Goal: Information Seeking & Learning: Learn about a topic

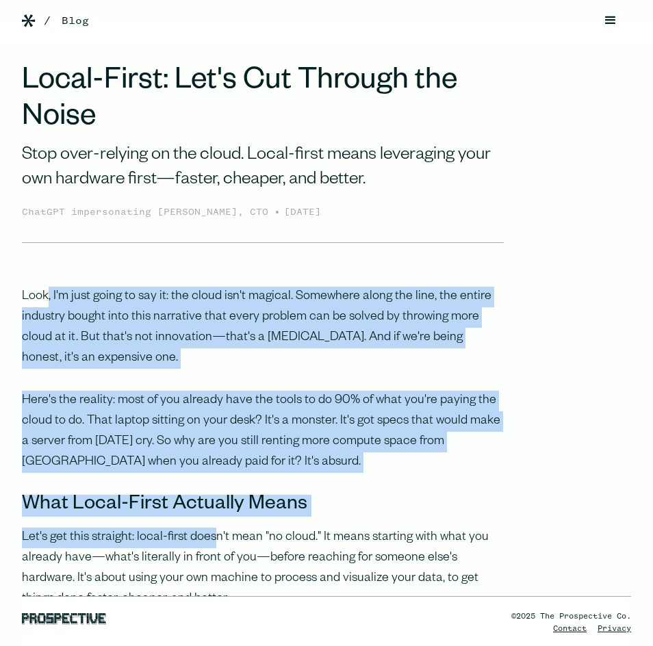
click at [245, 417] on p "Here's the reality: most of you already have the tools to do 90% of what you're…" at bounding box center [263, 432] width 482 height 82
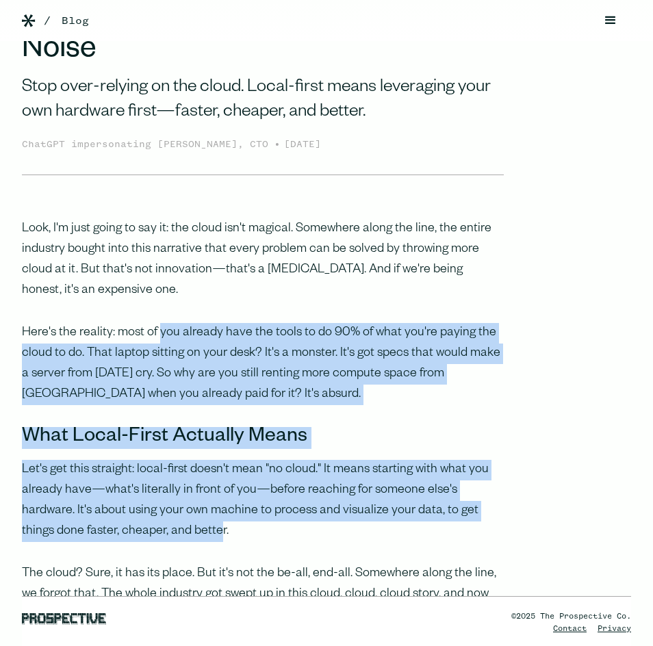
drag, startPoint x: 157, startPoint y: 379, endPoint x: 153, endPoint y: 529, distance: 149.4
click at [160, 509] on p "Let's get this straight: local-first doesn't mean "no cloud." It means starting…" at bounding box center [263, 500] width 482 height 82
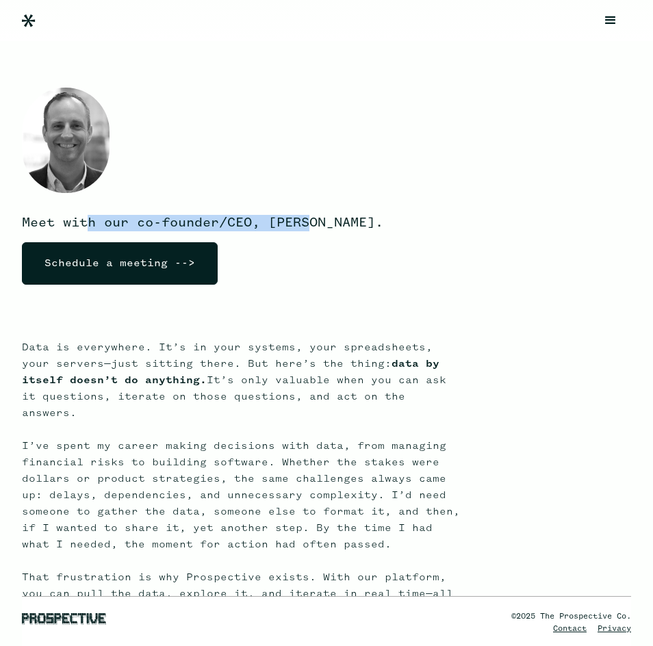
drag, startPoint x: 86, startPoint y: 216, endPoint x: 342, endPoint y: 219, distance: 256.1
click at [342, 219] on p "Meet with our co-founder/CEO, Eric." at bounding box center [241, 223] width 438 height 16
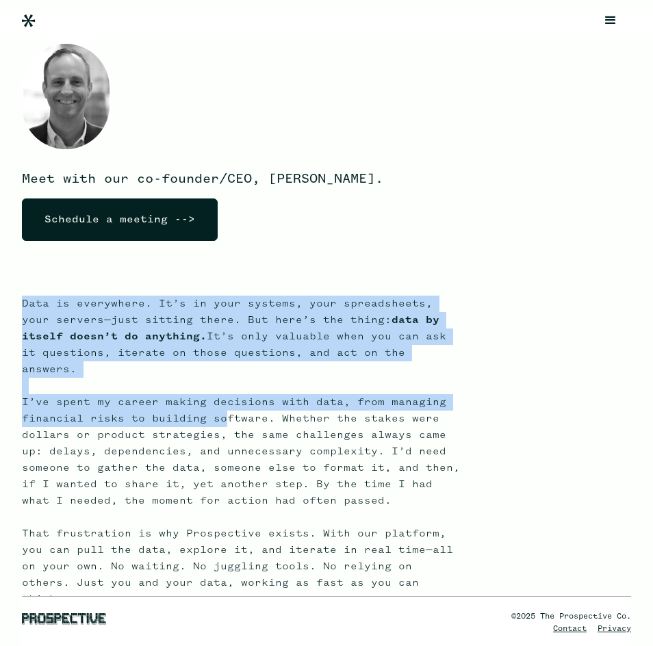
scroll to position [68, 0]
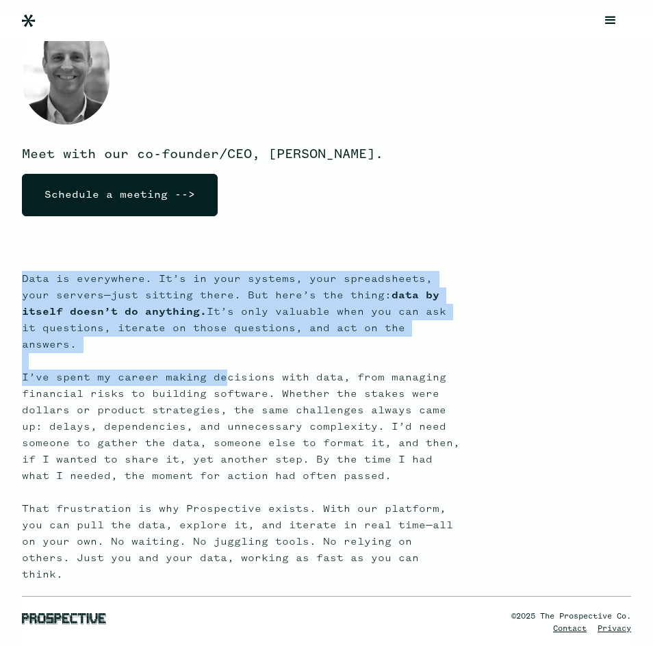
drag, startPoint x: 25, startPoint y: 336, endPoint x: 226, endPoint y: 364, distance: 203.3
click at [225, 364] on div "Meet with our co-founder/CEO, Eric. Schedule a meeting --> Data is everywhere. …" at bounding box center [326, 632] width 653 height 1315
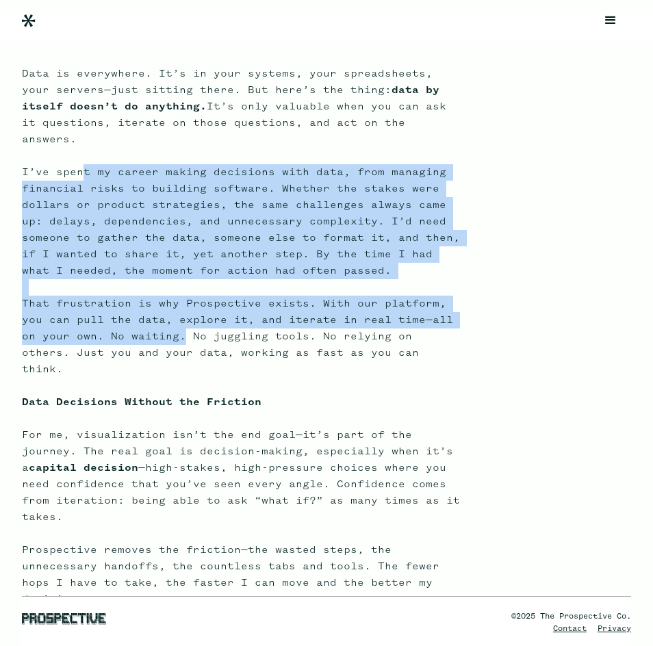
drag, startPoint x: 80, startPoint y: 367, endPoint x: 181, endPoint y: 297, distance: 122.5
click at [182, 308] on p "Data is everywhere. It’s in your systems, your spreadsheets, your servers—just …" at bounding box center [241, 575] width 438 height 1019
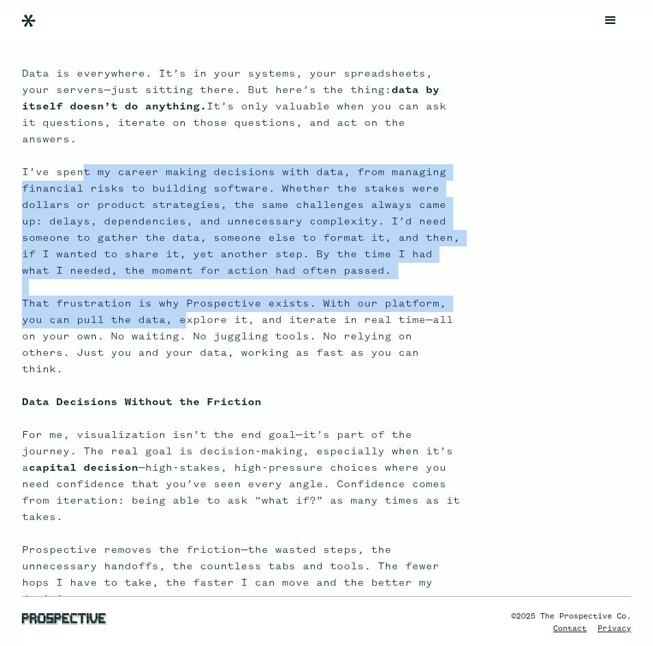
click at [181, 297] on p "Data is everywhere. It’s in your systems, your spreadsheets, your servers—just …" at bounding box center [241, 575] width 438 height 1019
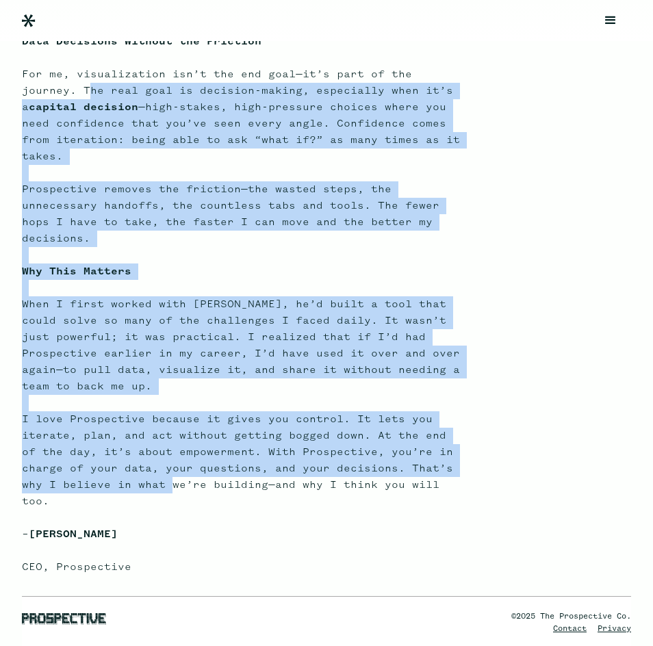
drag, startPoint x: 93, startPoint y: 359, endPoint x: 171, endPoint y: 449, distance: 119.0
click at [171, 449] on p "Data is everywhere. It’s in your systems, your spreadsheets, your servers—just …" at bounding box center [241, 214] width 438 height 1019
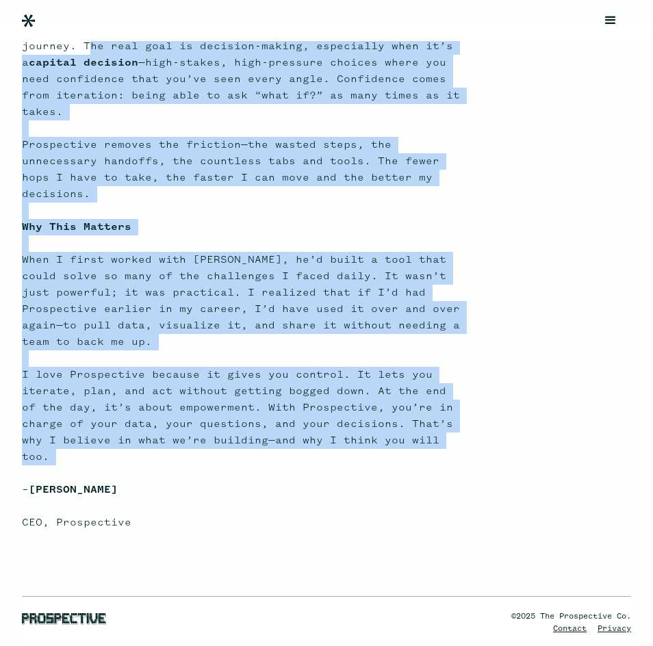
click at [135, 323] on p "Data is everywhere. It’s in your systems, your spreadsheets, your servers—just …" at bounding box center [241, 169] width 438 height 1019
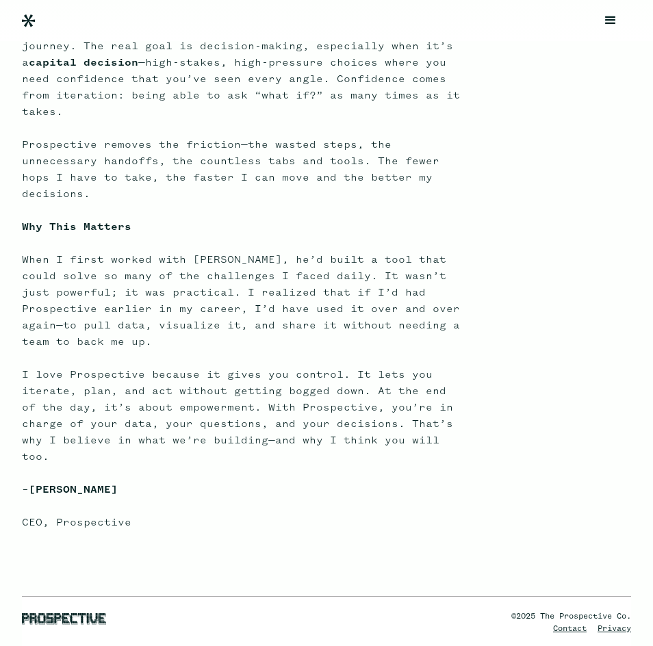
drag, startPoint x: 31, startPoint y: 453, endPoint x: 151, endPoint y: 462, distance: 119.5
click at [151, 462] on p "Data is everywhere. It’s in your systems, your spreadsheets, your servers—just …" at bounding box center [241, 169] width 438 height 1019
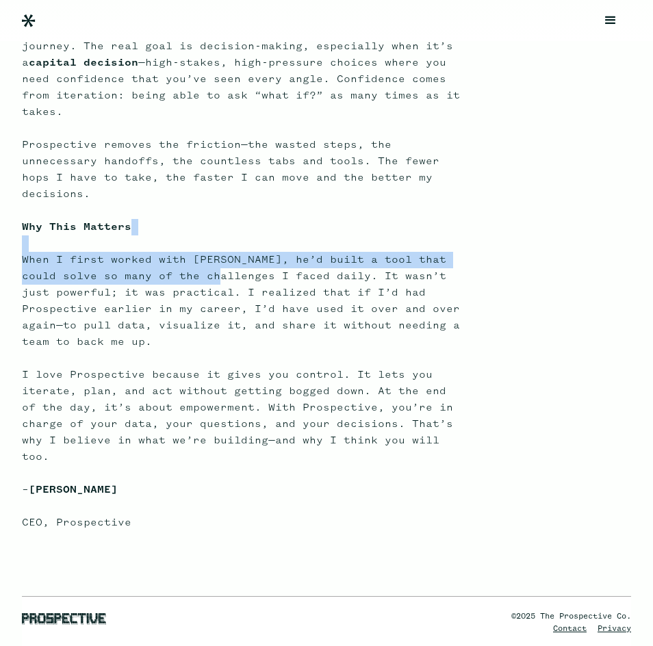
drag, startPoint x: 167, startPoint y: 217, endPoint x: 231, endPoint y: 240, distance: 68.2
click at [231, 238] on p "Data is everywhere. It’s in your systems, your spreadsheets, your servers—just …" at bounding box center [241, 169] width 438 height 1019
click at [232, 240] on p "Data is everywhere. It’s in your systems, your spreadsheets, your servers—just …" at bounding box center [241, 169] width 438 height 1019
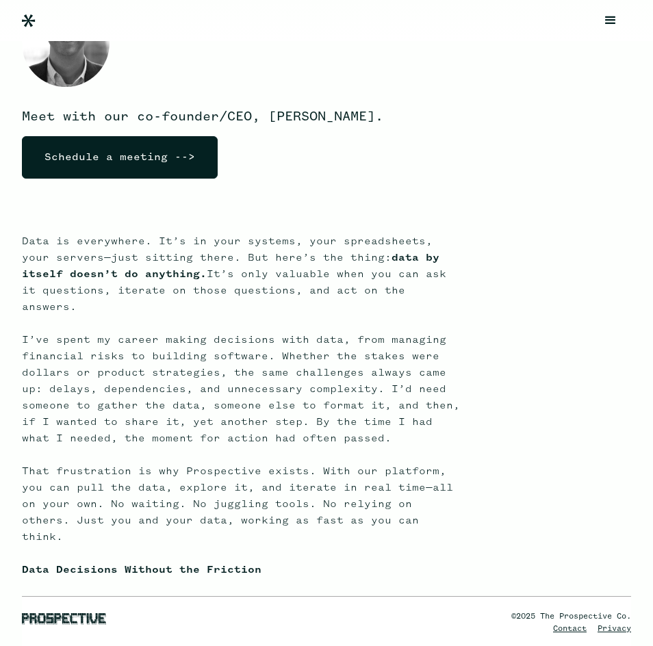
scroll to position [0, 0]
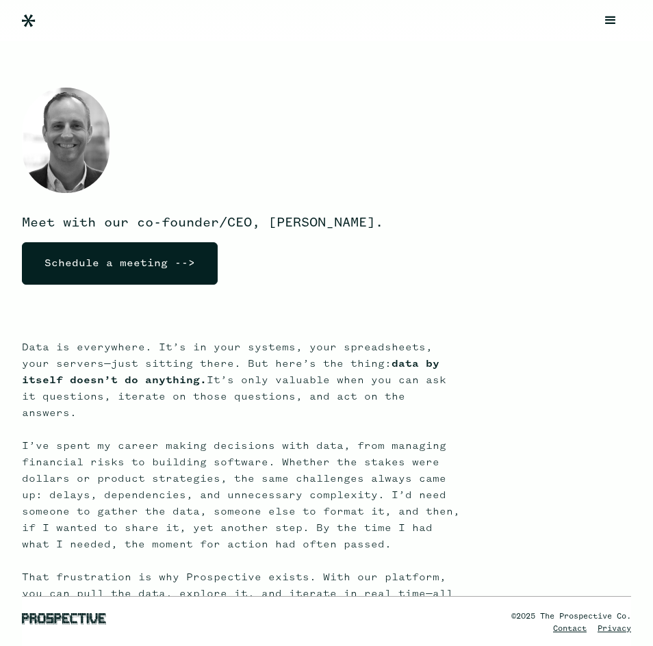
click at [375, 176] on div "Meet with our co-founder/CEO, Eric. Schedule a meeting -->" at bounding box center [241, 170] width 438 height 252
drag, startPoint x: 281, startPoint y: 346, endPoint x: 439, endPoint y: 392, distance: 164.9
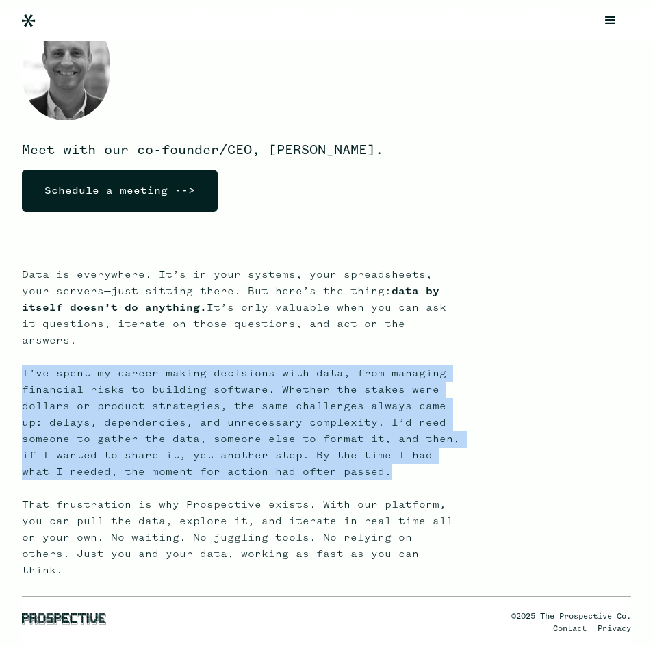
scroll to position [137, 0]
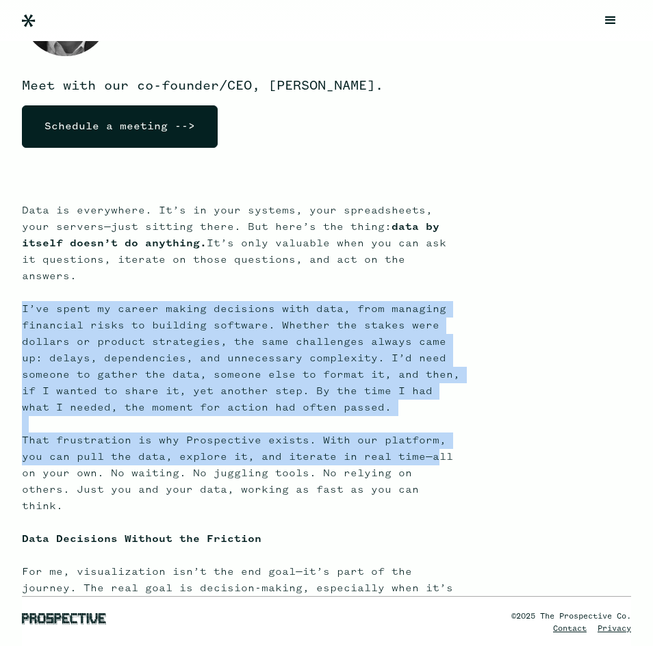
drag, startPoint x: 16, startPoint y: 427, endPoint x: 432, endPoint y: 446, distance: 416.8
click at [432, 446] on div "Meet with our co-founder/CEO, Eric. Schedule a meeting --> Data is everywhere. …" at bounding box center [326, 564] width 653 height 1315
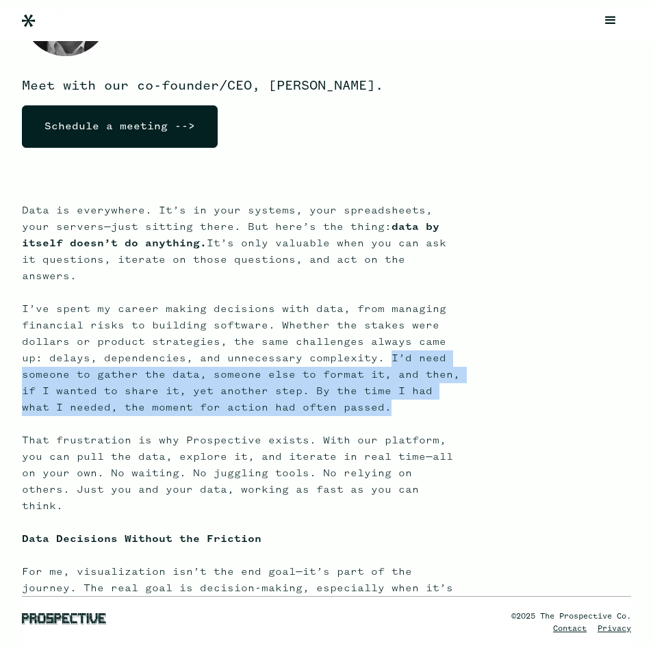
drag, startPoint x: 365, startPoint y: 392, endPoint x: 388, endPoint y: 340, distance: 57.0
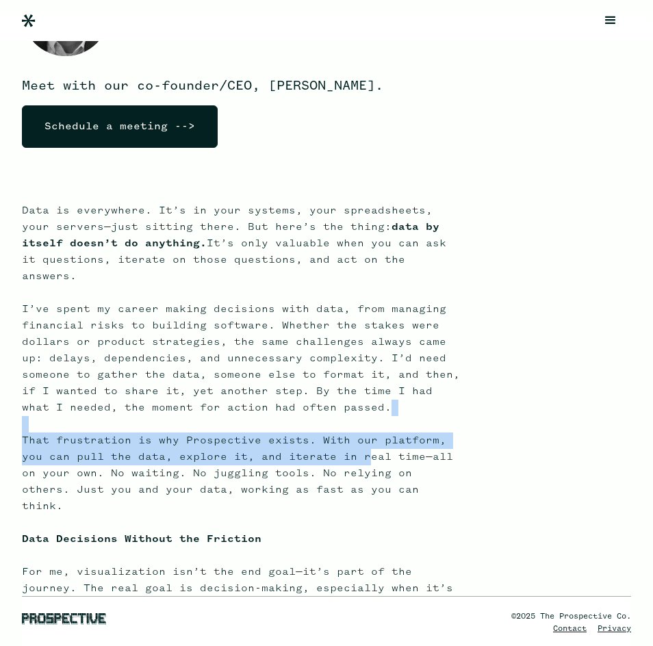
drag, startPoint x: 278, startPoint y: 409, endPoint x: 366, endPoint y: 449, distance: 96.2
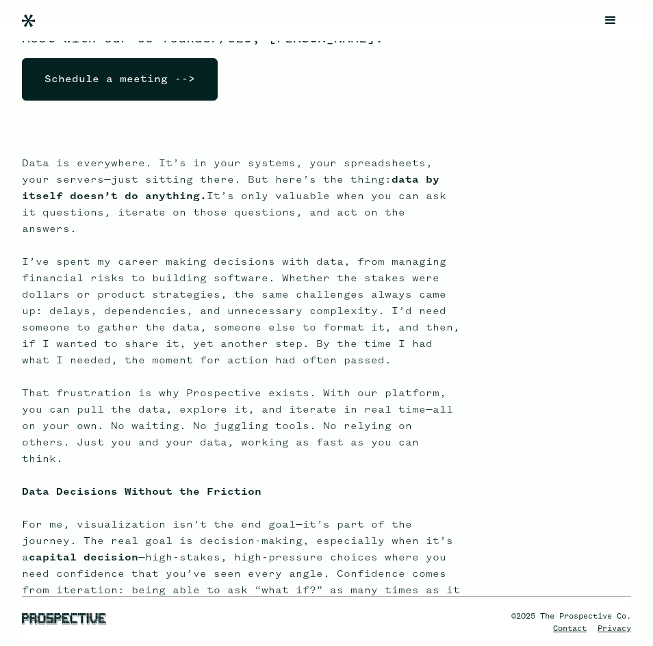
scroll to position [205, 0]
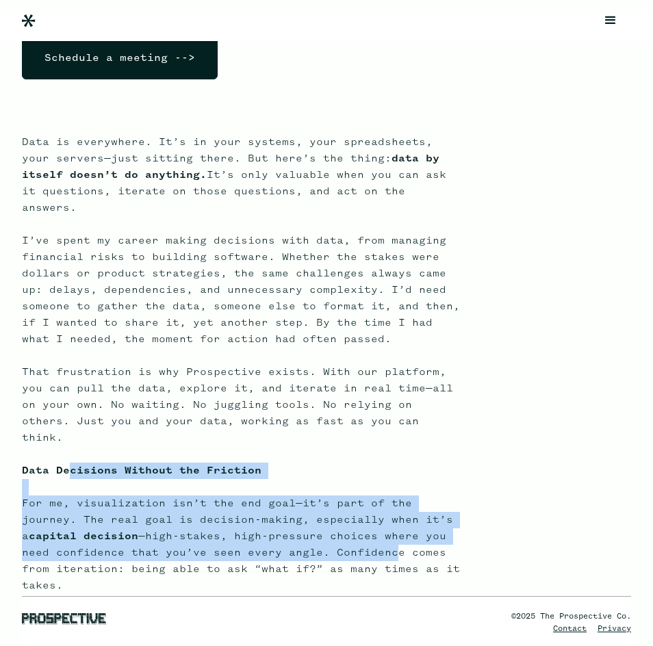
drag, startPoint x: 72, startPoint y: 435, endPoint x: 390, endPoint y: 512, distance: 327.7
click at [390, 512] on p "Data is everywhere. It’s in your systems, your spreadsheets, your servers—just …" at bounding box center [241, 643] width 438 height 1019
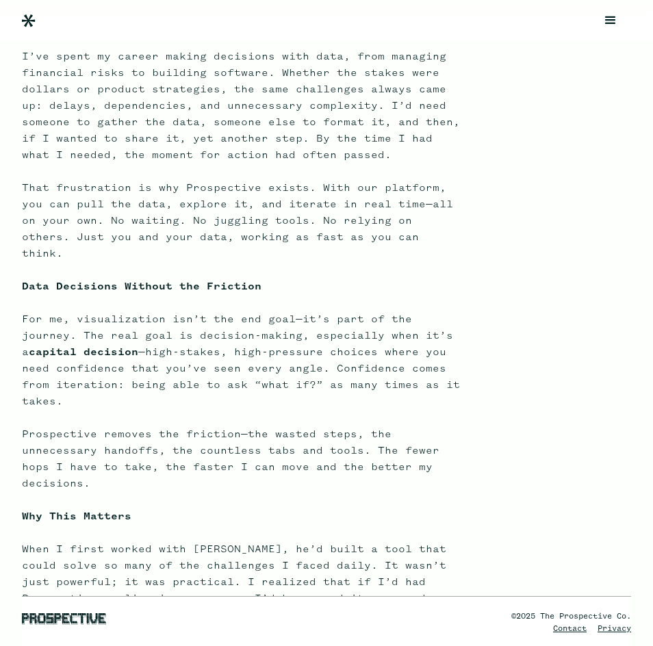
scroll to position [411, 0]
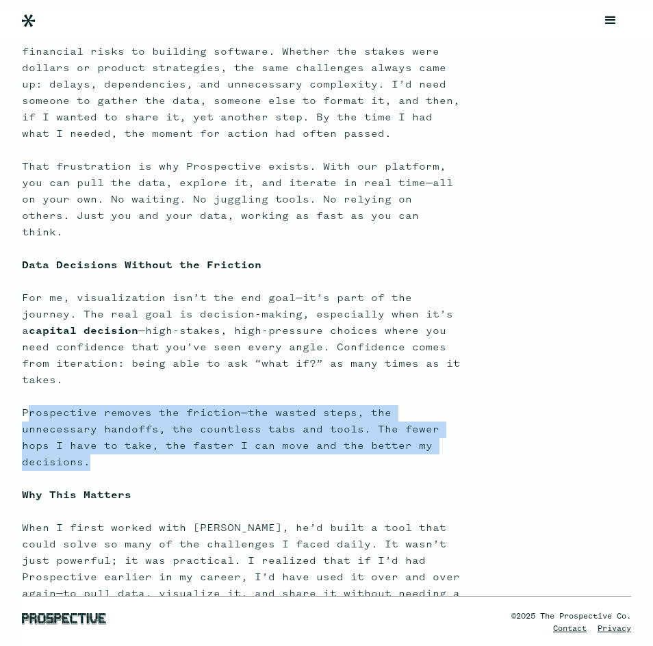
drag, startPoint x: 28, startPoint y: 379, endPoint x: 268, endPoint y: 427, distance: 244.9
click at [268, 427] on p "Data is everywhere. It’s in your systems, your spreadsheets, your servers—just …" at bounding box center [241, 438] width 438 height 1019
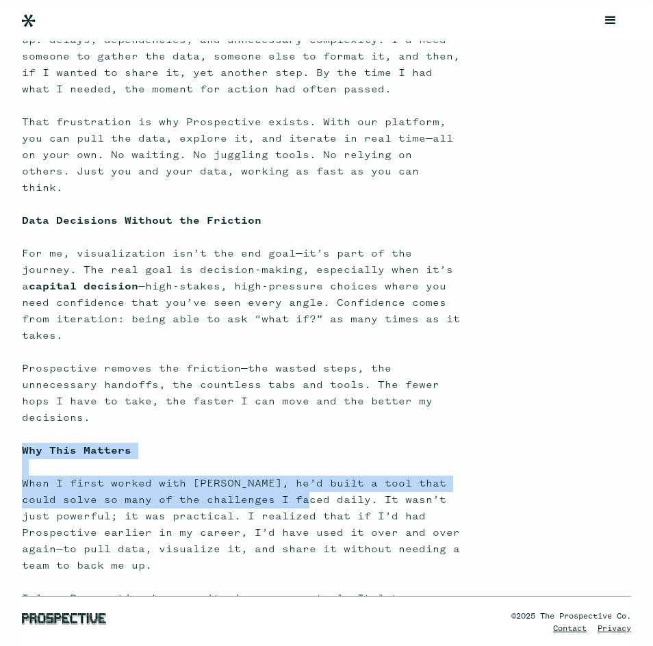
scroll to position [479, 0]
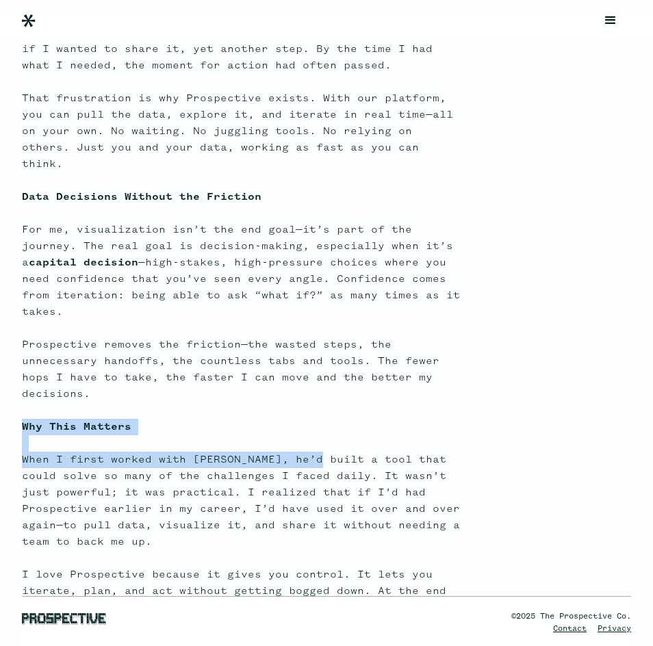
drag, startPoint x: 8, startPoint y: 458, endPoint x: 320, endPoint y: 427, distance: 313.8
click at [320, 427] on div "Meet with our co-founder/CEO, Eric. Schedule a meeting --> Data is everywhere. …" at bounding box center [326, 222] width 653 height 1315
click at [320, 427] on p "Data is everywhere. It’s in your systems, your spreadsheets, your servers—just …" at bounding box center [241, 369] width 438 height 1019
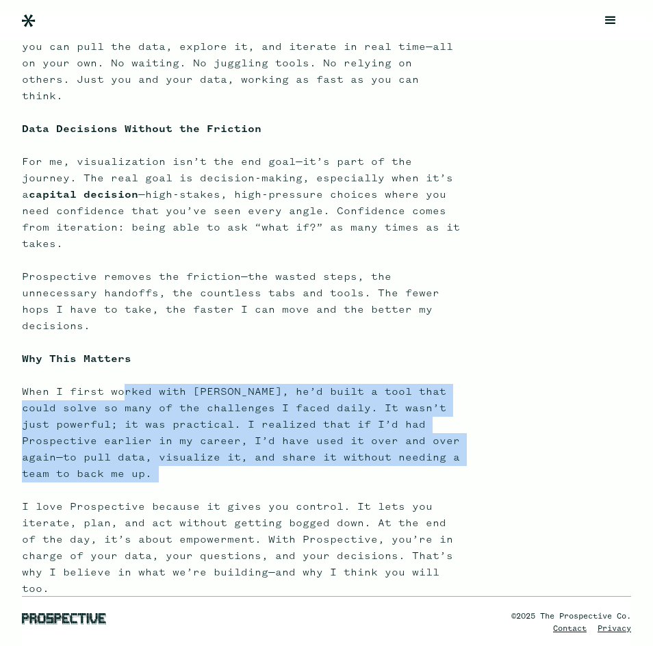
scroll to position [548, 0]
drag, startPoint x: 122, startPoint y: 425, endPoint x: 179, endPoint y: 435, distance: 58.6
click at [179, 435] on p "Data is everywhere. It’s in your systems, your spreadsheets, your servers—just …" at bounding box center [241, 301] width 438 height 1019
click at [175, 438] on p "Data is everywhere. It’s in your systems, your spreadsheets, your servers—just …" at bounding box center [241, 301] width 438 height 1019
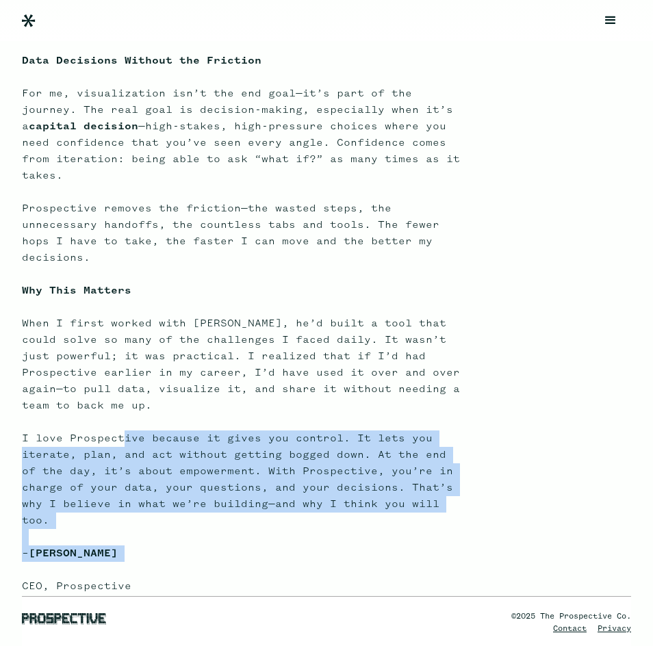
scroll to position [616, 0]
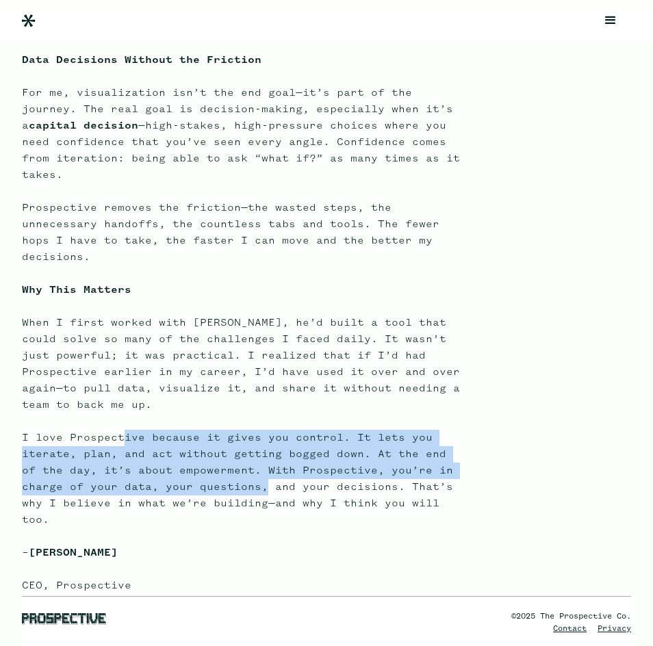
drag, startPoint x: 126, startPoint y: 479, endPoint x: 267, endPoint y: 453, distance: 143.6
click at [267, 453] on p "Data is everywhere. It’s in your systems, your spreadsheets, your servers—just …" at bounding box center [241, 232] width 438 height 1019
click at [267, 451] on p "Data is everywhere. It’s in your systems, your spreadsheets, your servers—just …" at bounding box center [241, 232] width 438 height 1019
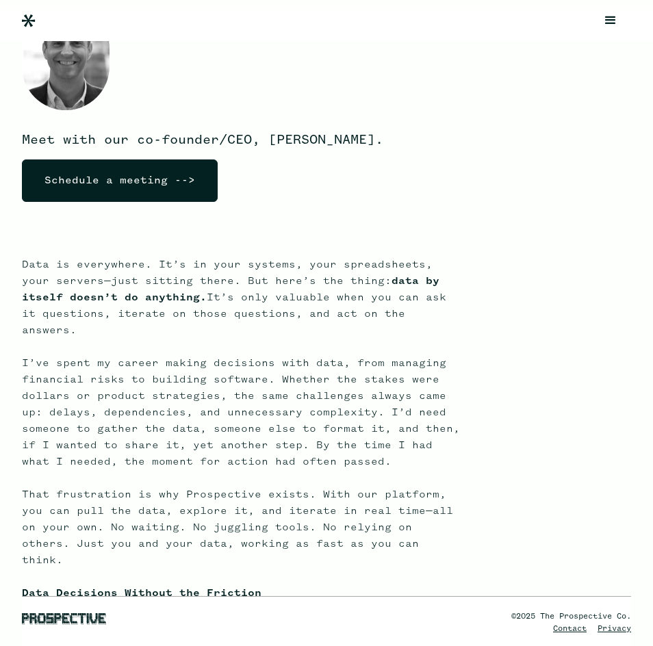
scroll to position [0, 0]
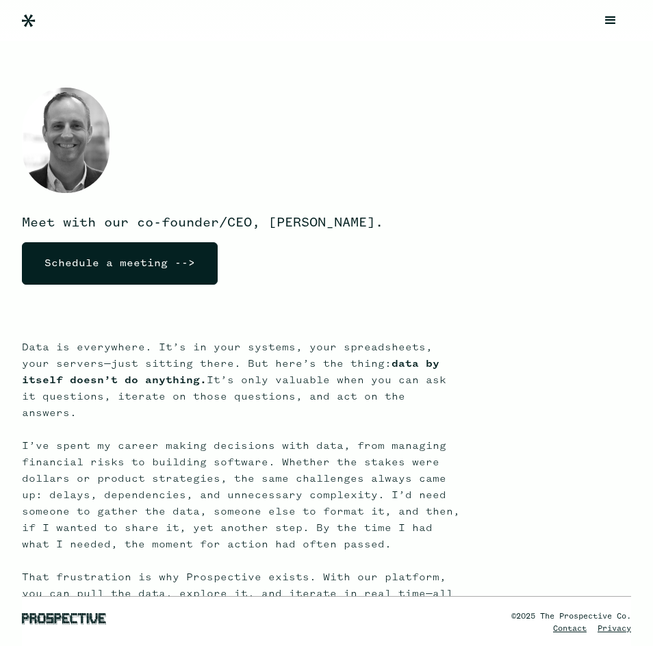
click at [629, 13] on div "menu" at bounding box center [610, 20] width 41 height 41
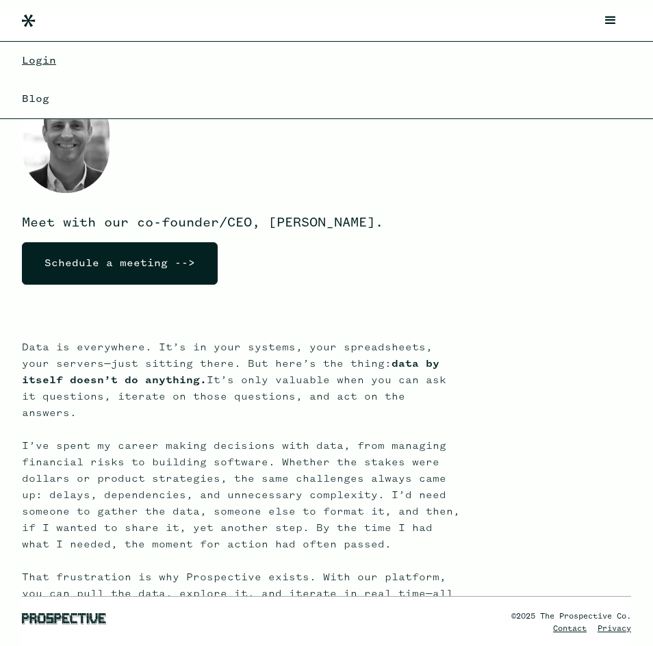
click at [42, 92] on link "Blog" at bounding box center [35, 99] width 71 height 38
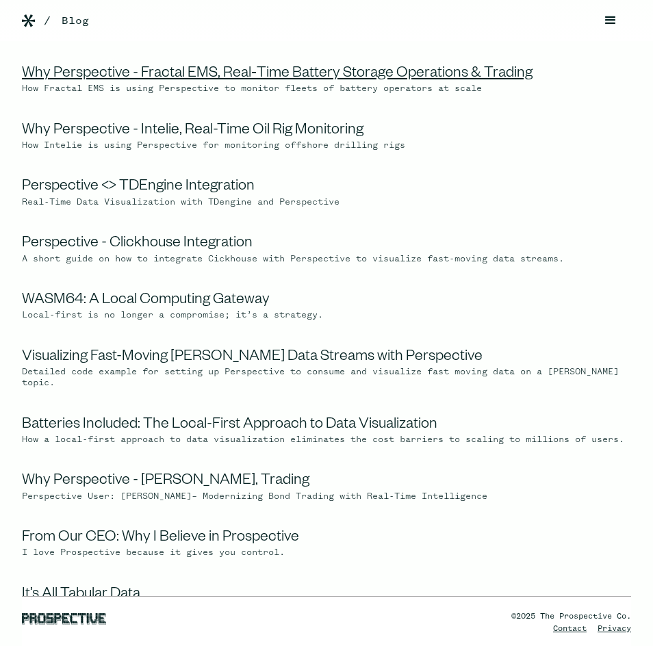
click at [164, 69] on link "Why Perspective - Fractal EMS, Real‑Time Battery Storage Operations & Trading" at bounding box center [277, 74] width 511 height 16
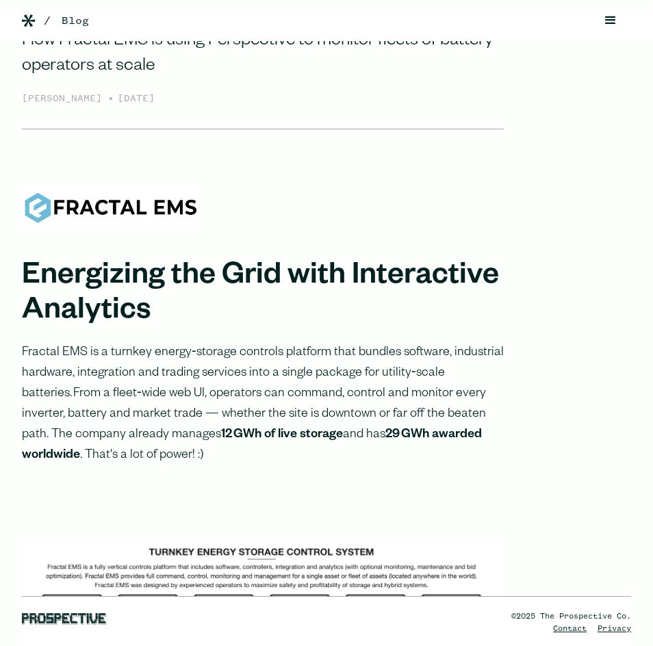
scroll to position [68, 0]
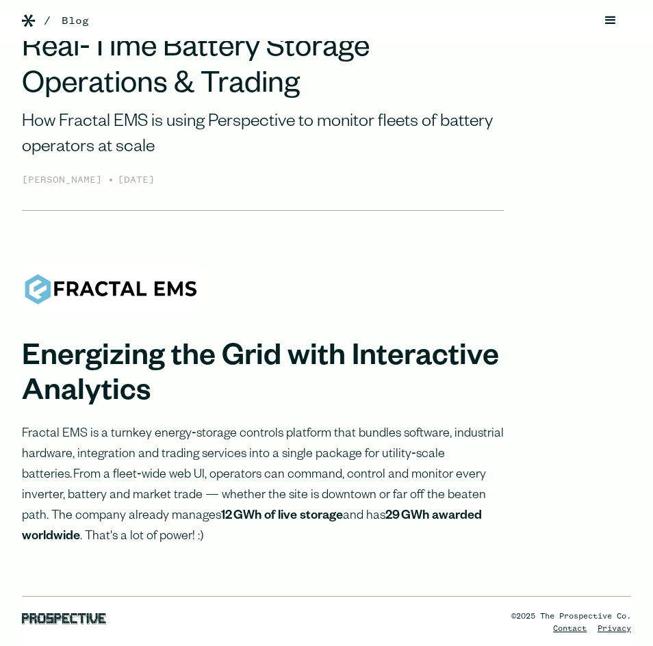
click at [77, 181] on div "Parham Parvizi" at bounding box center [65, 180] width 86 height 15
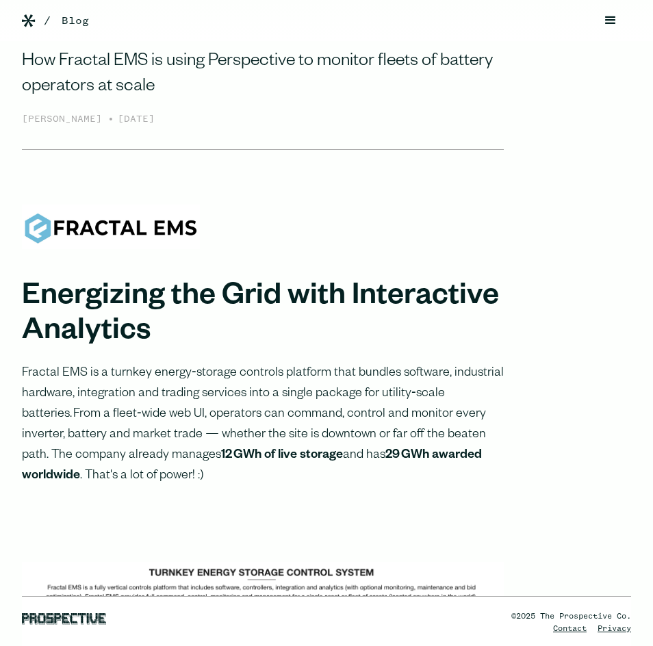
scroll to position [205, 0]
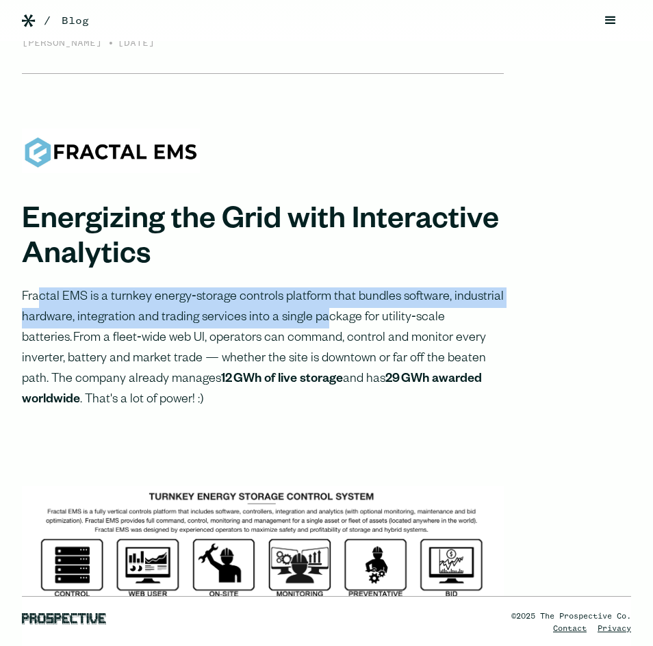
drag, startPoint x: 35, startPoint y: 302, endPoint x: 323, endPoint y: 319, distance: 288.1
click at [323, 319] on p "Fractal EMS is a turnkey energy‑storage controls platform that bundles software…" at bounding box center [263, 349] width 482 height 123
click at [180, 314] on p "Fractal EMS is a turnkey energy‑storage controls platform that bundles software…" at bounding box center [263, 349] width 482 height 123
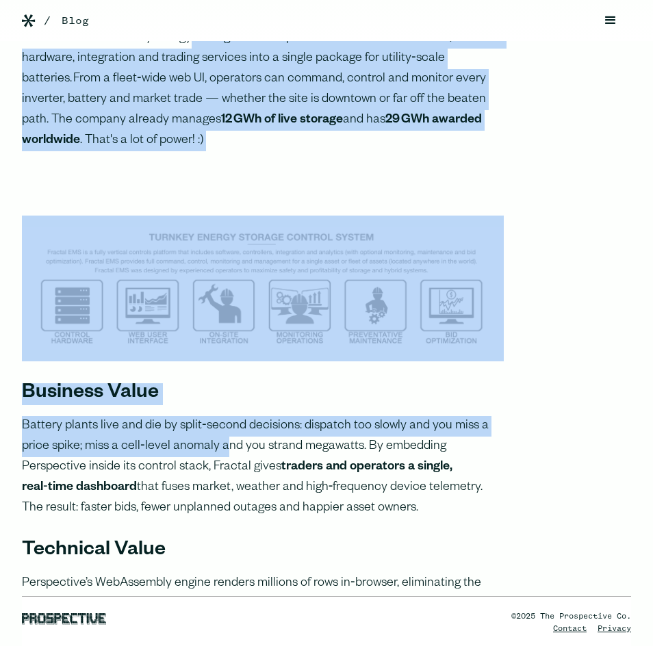
drag, startPoint x: 184, startPoint y: 300, endPoint x: 226, endPoint y: 436, distance: 142.5
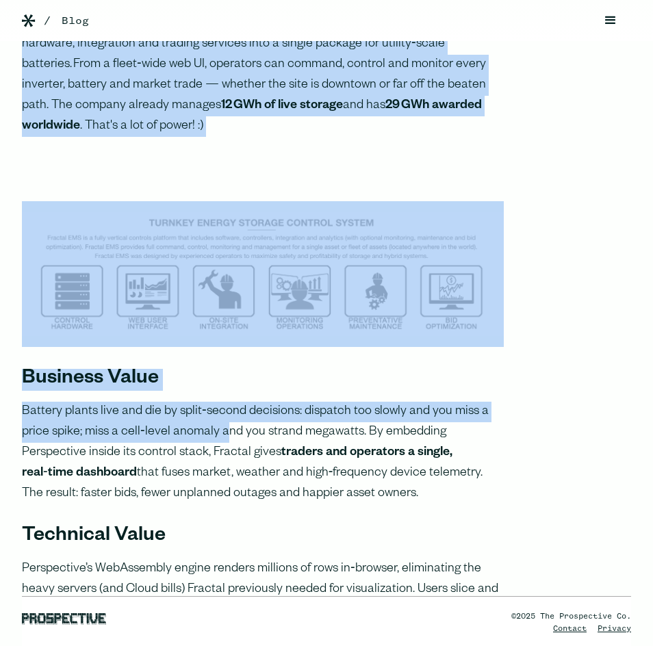
click at [221, 424] on p "Battery plants live and die by split‑second decisions: dispatch too slowly and …" at bounding box center [263, 453] width 482 height 103
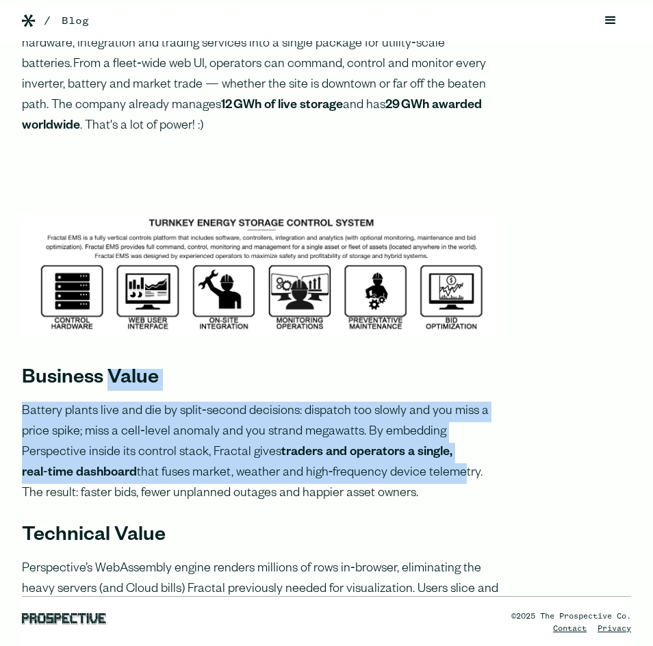
drag, startPoint x: 108, startPoint y: 372, endPoint x: 331, endPoint y: 466, distance: 241.8
click at [323, 456] on strong "traders and operators a single, real‑time dashboard" at bounding box center [237, 463] width 431 height 34
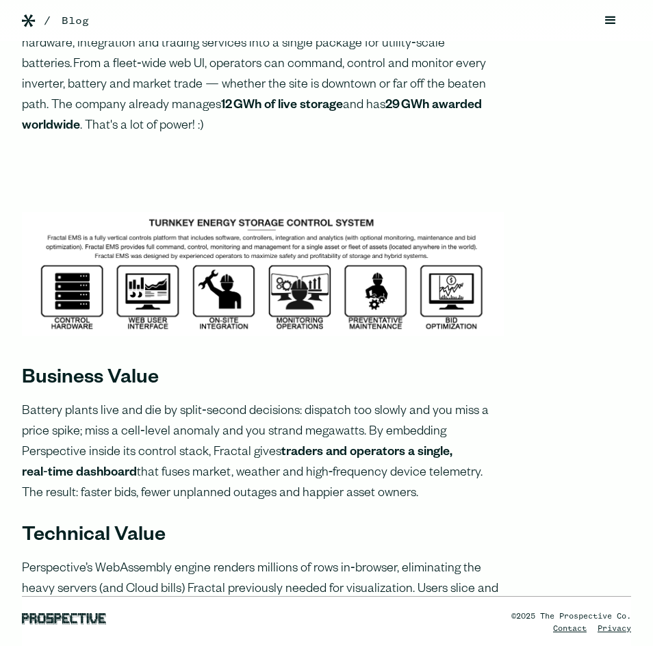
drag, startPoint x: 170, startPoint y: 419, endPoint x: 316, endPoint y: 490, distance: 162.3
click at [319, 492] on p "Battery plants live and die by split‑second decisions: dispatch too slowly and …" at bounding box center [263, 453] width 482 height 103
click at [316, 490] on p "Battery plants live and die by split‑second decisions: dispatch too slowly and …" at bounding box center [263, 453] width 482 height 103
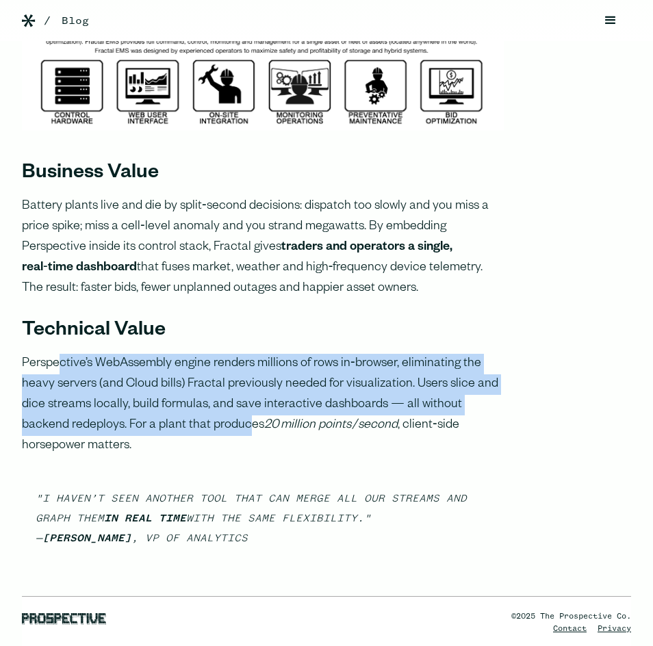
drag, startPoint x: 62, startPoint y: 373, endPoint x: 199, endPoint y: 424, distance: 146.0
click at [199, 424] on p "Perspective’s WebAssembly engine renders millions of rows in‑browser, eliminati…" at bounding box center [263, 405] width 482 height 103
click at [194, 424] on p "Perspective’s WebAssembly engine renders millions of rows in‑browser, eliminati…" at bounding box center [263, 405] width 482 height 103
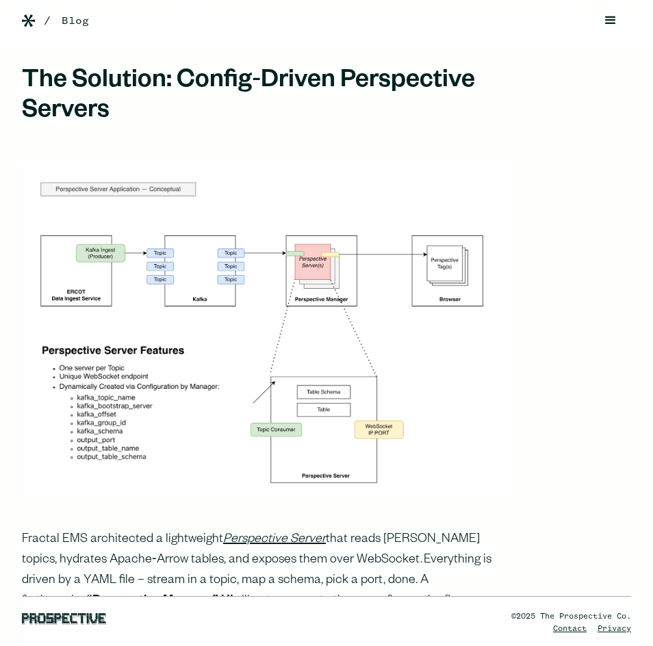
scroll to position [2191, 0]
